Goal: Navigation & Orientation: Find specific page/section

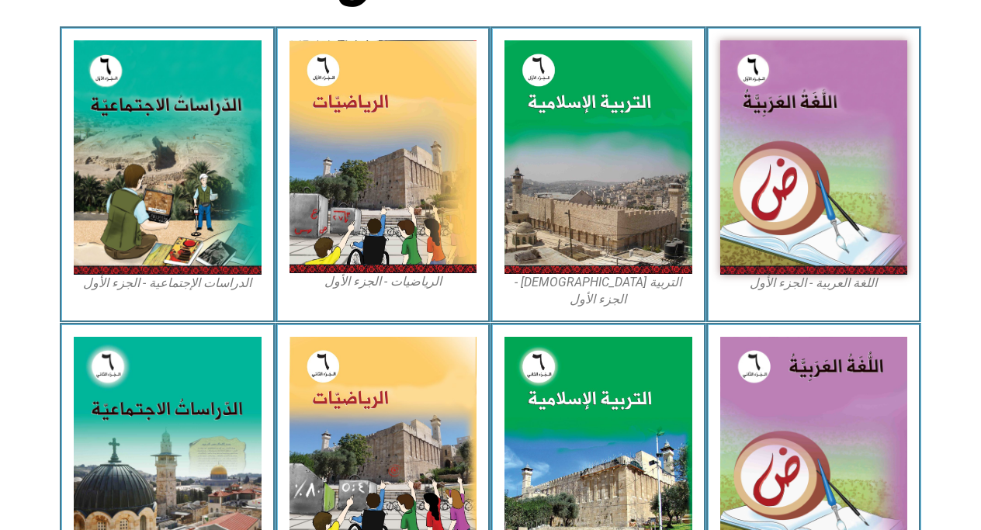
scroll to position [462, 0]
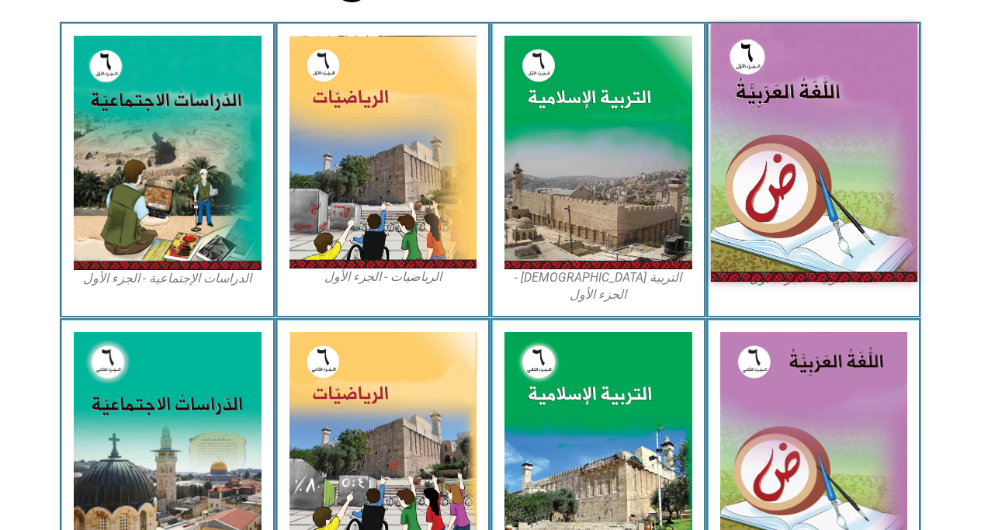
click at [763, 140] on img at bounding box center [813, 153] width 207 height 258
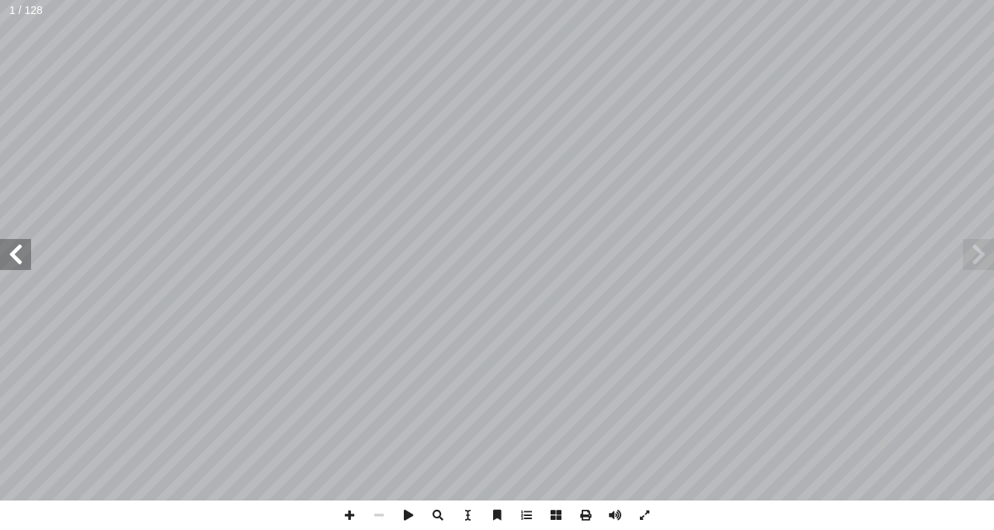
click at [973, 250] on span at bounding box center [978, 254] width 31 height 31
click at [12, 259] on span at bounding box center [15, 254] width 31 height 31
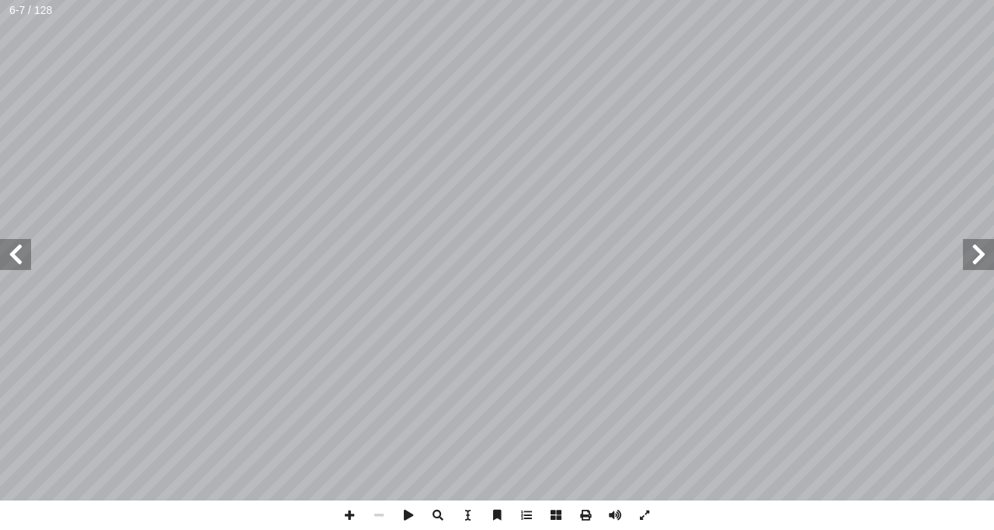
click at [7, 253] on span at bounding box center [15, 254] width 31 height 31
click at [7, 251] on span at bounding box center [15, 254] width 31 height 31
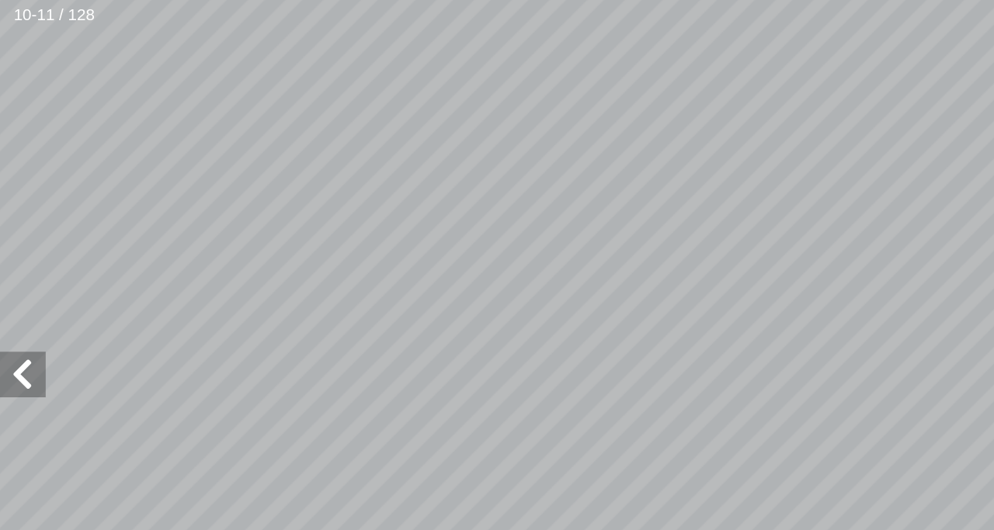
scroll to position [109, -148]
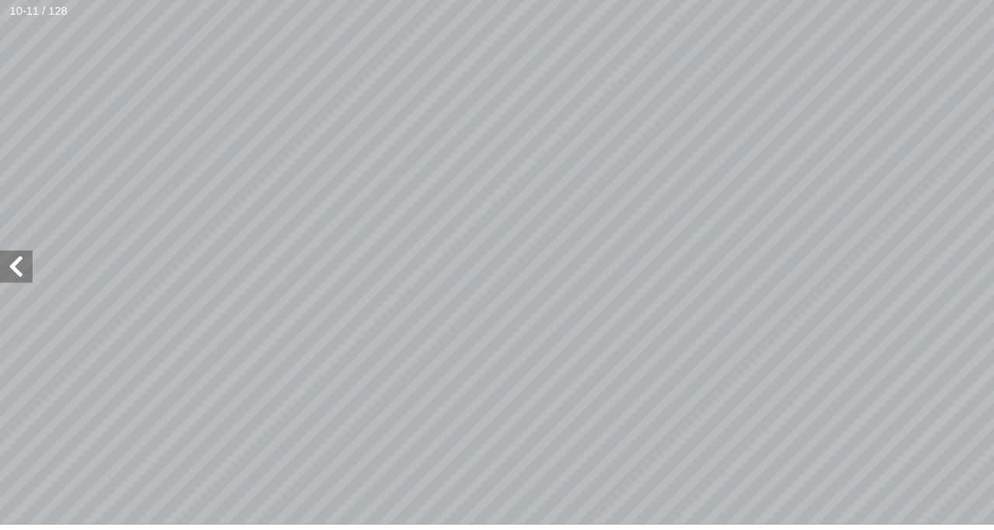
scroll to position [0, -26]
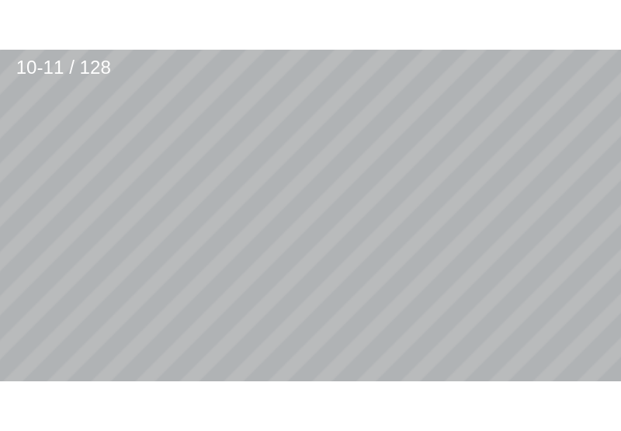
scroll to position [178, -157]
